Goal: Task Accomplishment & Management: Manage account settings

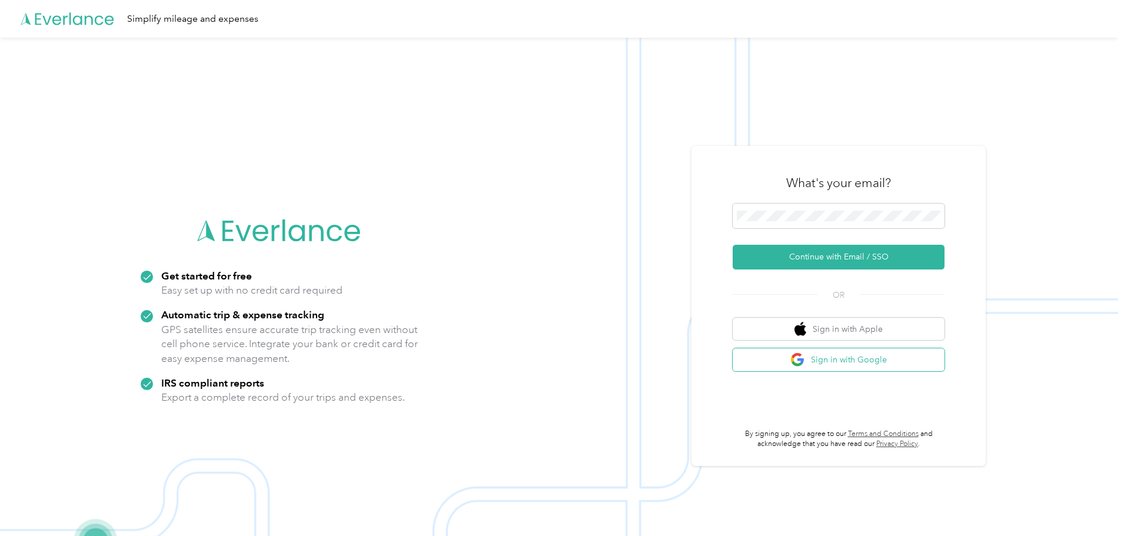
click at [819, 363] on button "Sign in with Google" at bounding box center [838, 359] width 212 height 23
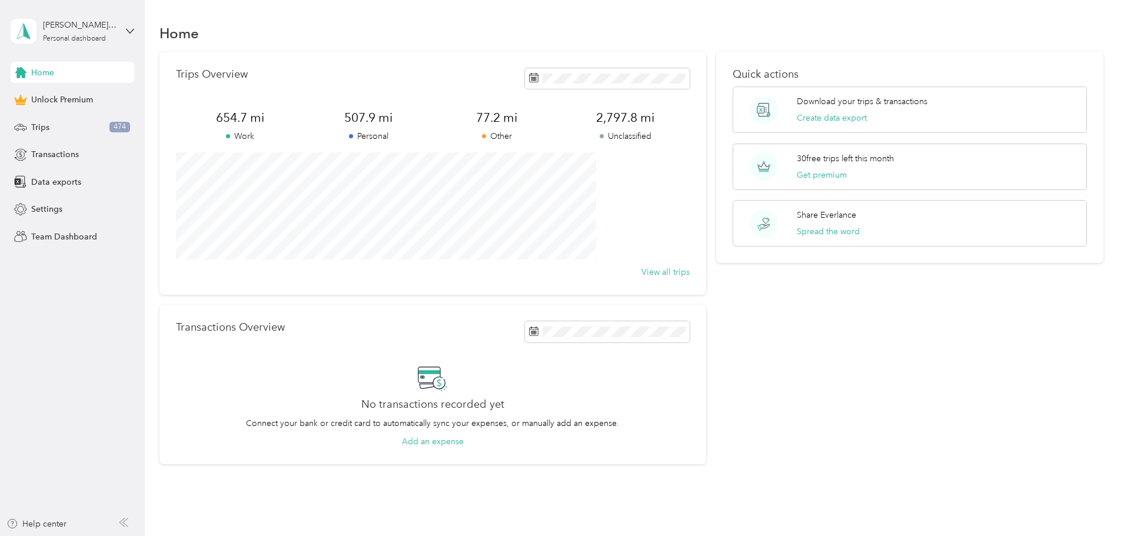
click at [127, 25] on div "[PERSON_NAME][EMAIL_ADDRESS][PERSON_NAME][DOMAIN_NAME] Personal dashboard" at bounding box center [73, 31] width 124 height 41
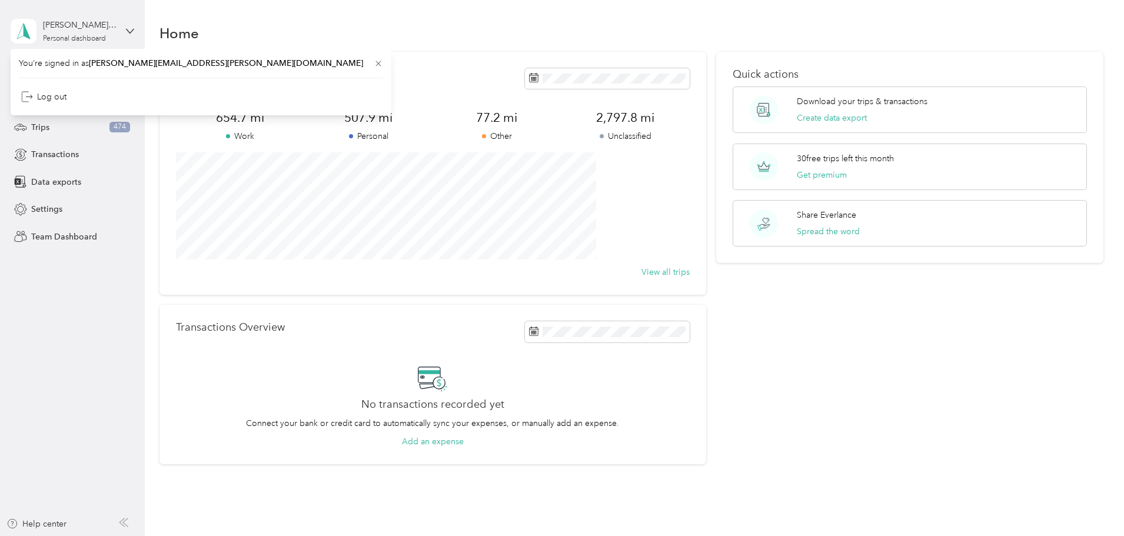
click at [127, 25] on div "[PERSON_NAME][EMAIL_ADDRESS][PERSON_NAME][DOMAIN_NAME] Personal dashboard" at bounding box center [73, 31] width 124 height 41
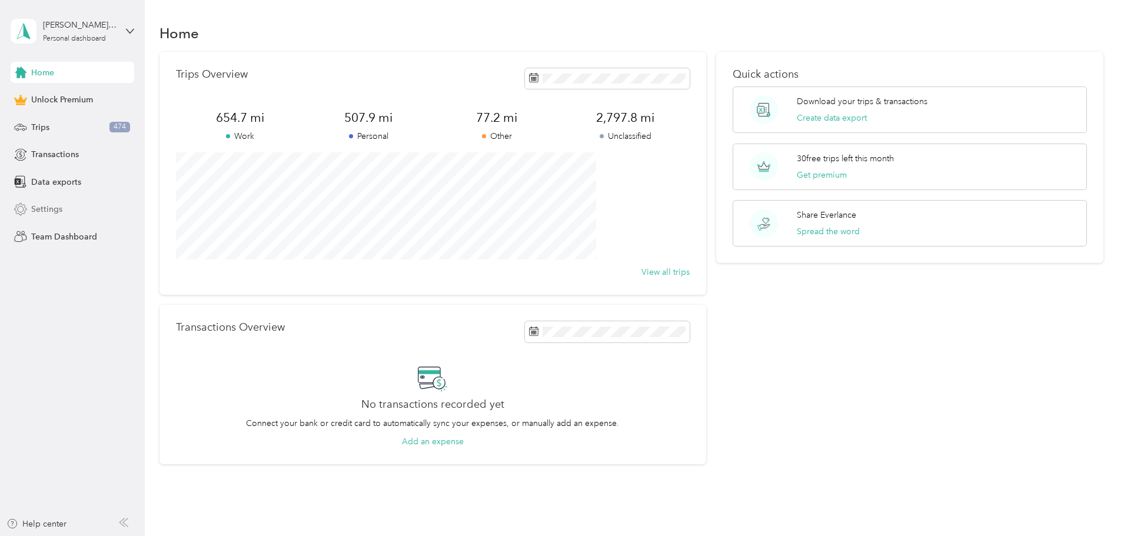
click at [52, 209] on span "Settings" at bounding box center [46, 209] width 31 height 12
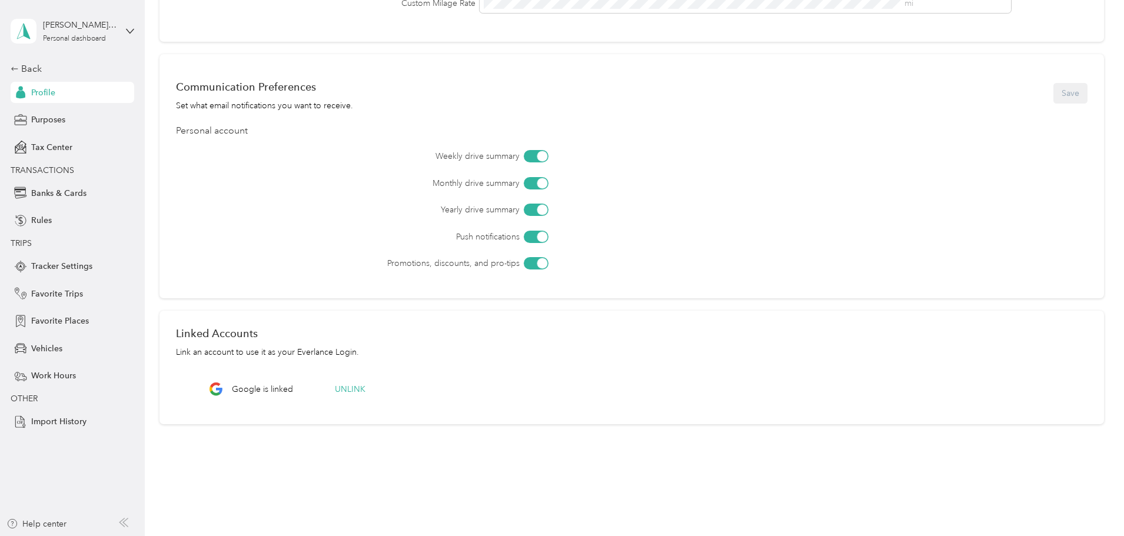
scroll to position [314, 0]
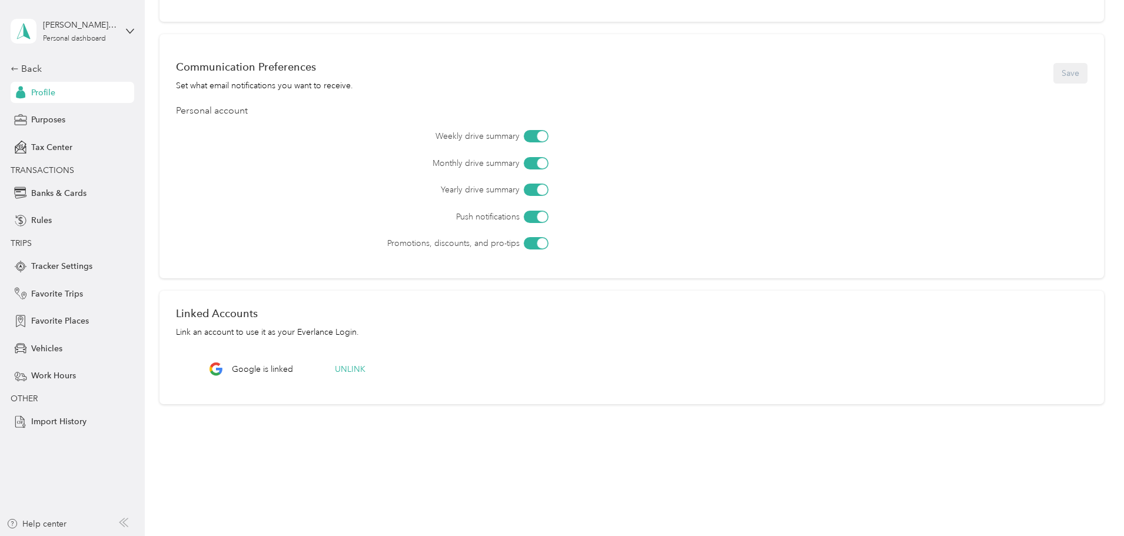
click at [547, 135] on div at bounding box center [541, 136] width 11 height 11
click at [547, 165] on div at bounding box center [541, 163] width 11 height 11
click at [547, 218] on div at bounding box center [541, 216] width 11 height 11
click at [547, 244] on div at bounding box center [541, 243] width 11 height 11
click at [1053, 74] on button "Save" at bounding box center [1070, 73] width 34 height 21
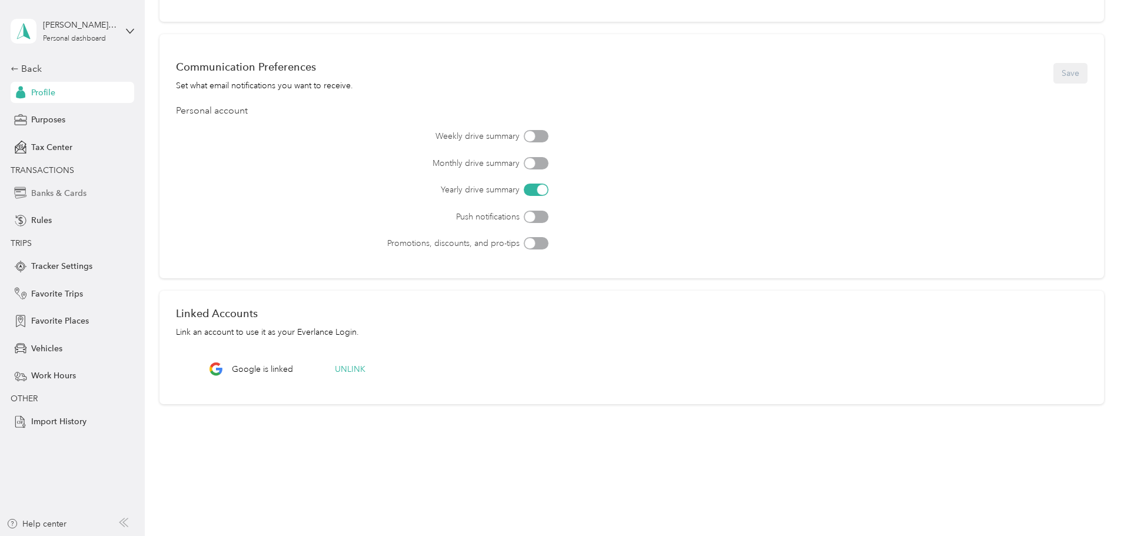
click at [65, 191] on span "Banks & Cards" at bounding box center [58, 193] width 55 height 12
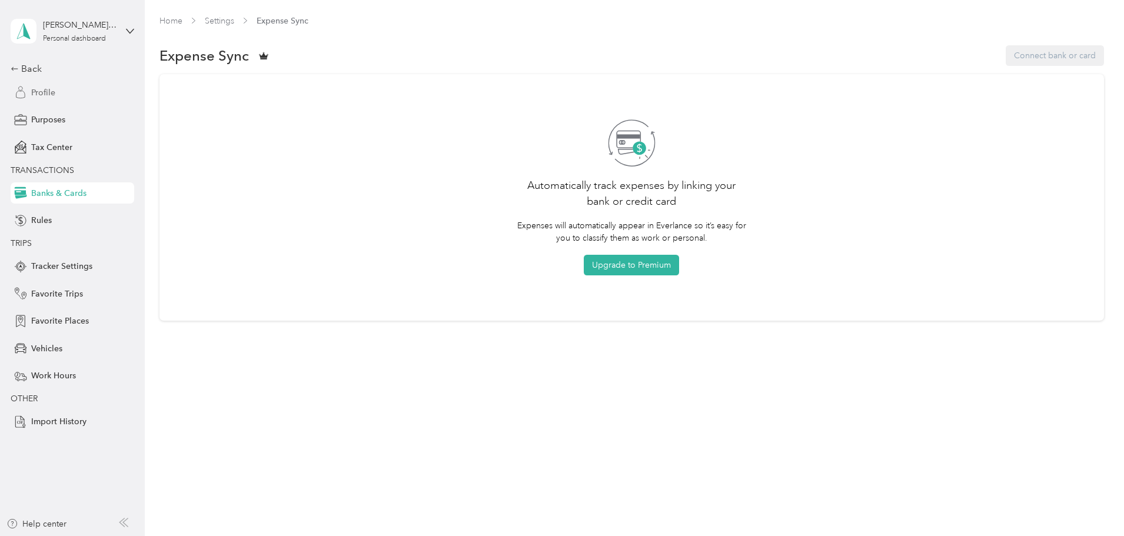
click at [32, 92] on span "Profile" at bounding box center [43, 92] width 24 height 12
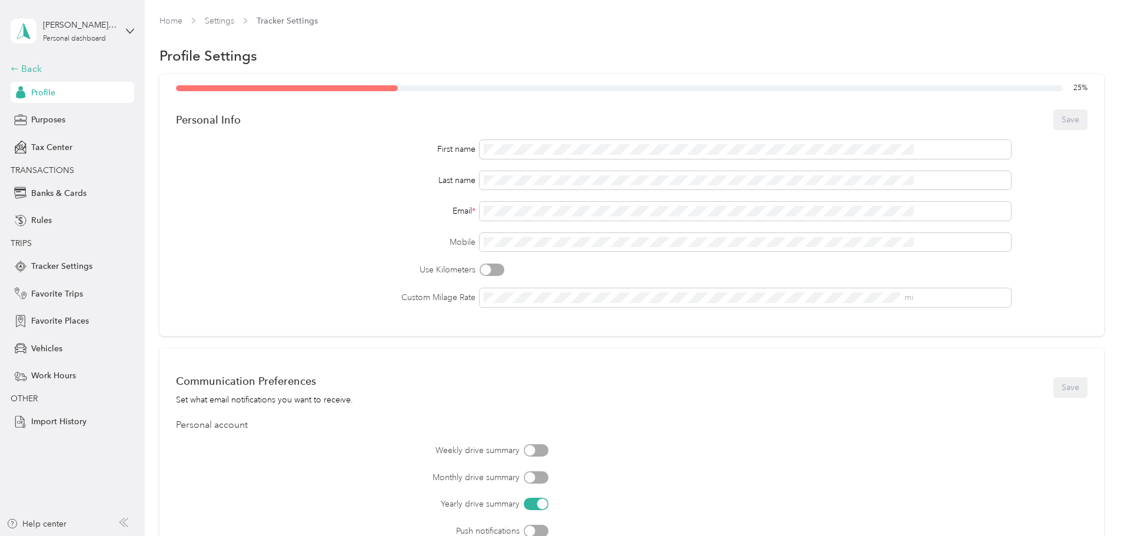
click at [21, 72] on div "Back" at bounding box center [70, 69] width 118 height 14
